Goal: Task Accomplishment & Management: Use online tool/utility

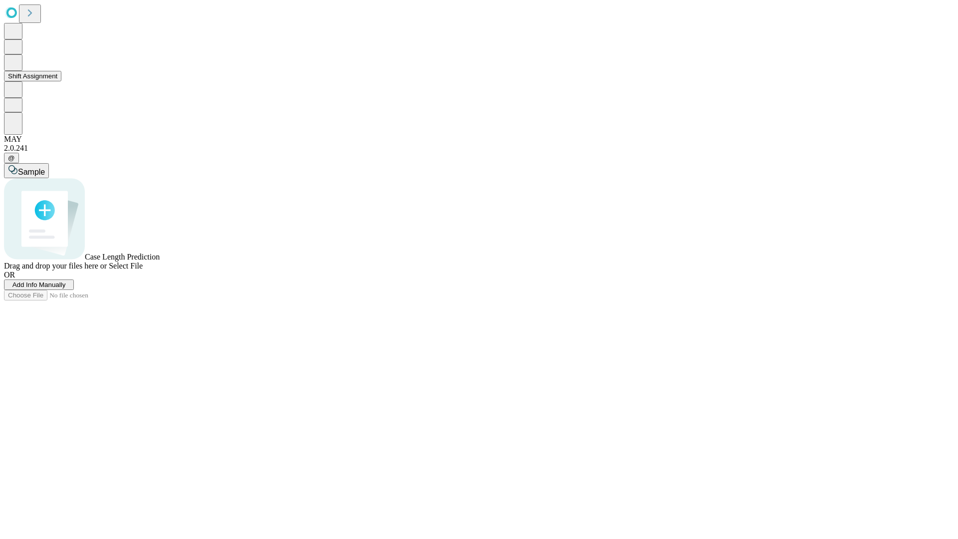
click at [61, 81] on button "Shift Assignment" at bounding box center [32, 76] width 57 height 10
